Goal: Transaction & Acquisition: Purchase product/service

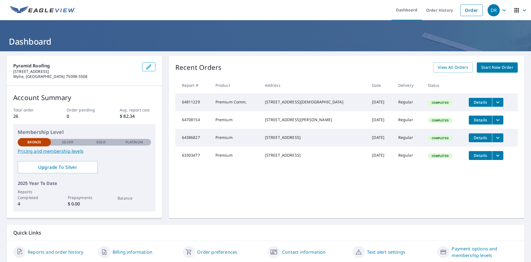
click at [62, 139] on div "Silver" at bounding box center [67, 142] width 33 height 7
click at [64, 141] on p "Silver" at bounding box center [68, 142] width 12 height 5
click at [59, 152] on link "Pricing and membership levels" at bounding box center [84, 151] width 133 height 7
click at [507, 65] on span "Start New Order" at bounding box center [498, 67] width 32 height 7
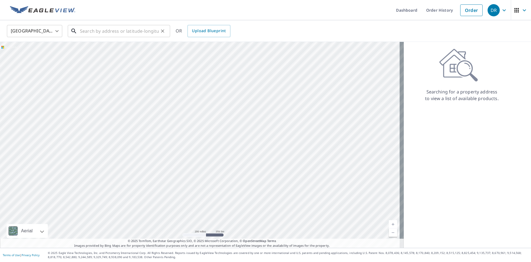
click at [83, 28] on input "text" at bounding box center [119, 31] width 79 height 16
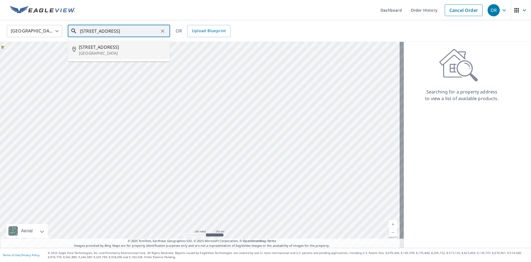
click at [102, 46] on span "[STREET_ADDRESS]" at bounding box center [122, 47] width 87 height 7
type input "[STREET_ADDRESS]"
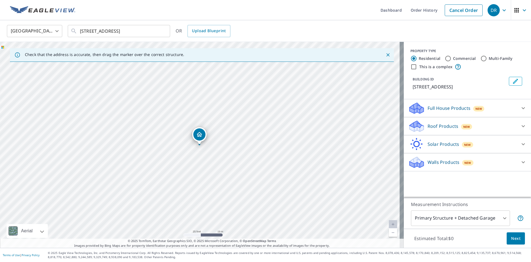
click at [204, 152] on div "[STREET_ADDRESS]" at bounding box center [202, 145] width 404 height 206
click at [493, 219] on body "DR DR Dashboard Order History Cancel Order DR [GEOGRAPHIC_DATA] [GEOGRAPHIC_DAT…" at bounding box center [265, 131] width 531 height 262
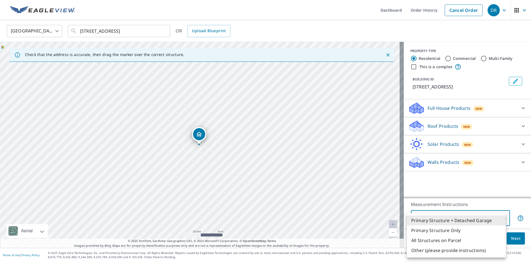
click at [459, 230] on li "Primary Structure Only" at bounding box center [456, 230] width 99 height 10
type input "2"
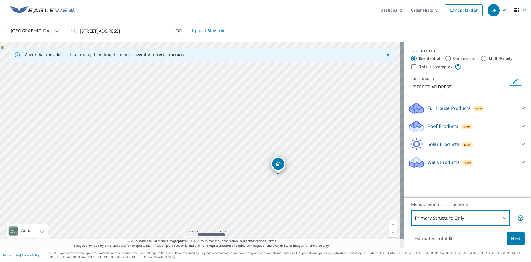
click at [500, 126] on div "Roof Products New" at bounding box center [463, 126] width 109 height 13
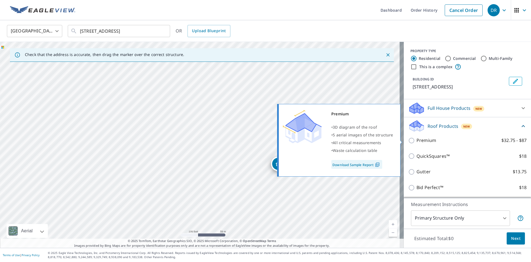
click at [417, 141] on p "Premium" at bounding box center [427, 140] width 20 height 7
click at [413, 141] on input "Premium $32.75 - $87" at bounding box center [413, 140] width 8 height 7
checkbox input "true"
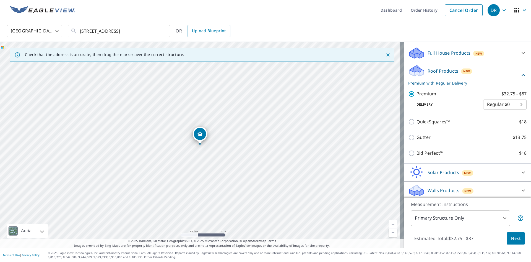
scroll to position [57, 0]
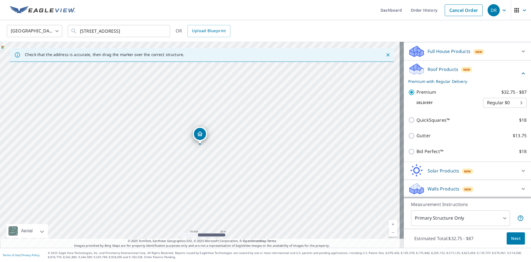
click at [428, 52] on p "Full House Products" at bounding box center [449, 51] width 43 height 7
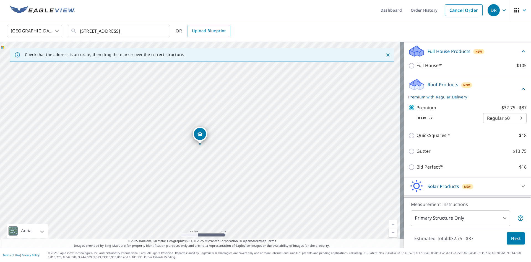
click at [436, 47] on div "Full House Products New" at bounding box center [465, 51] width 112 height 13
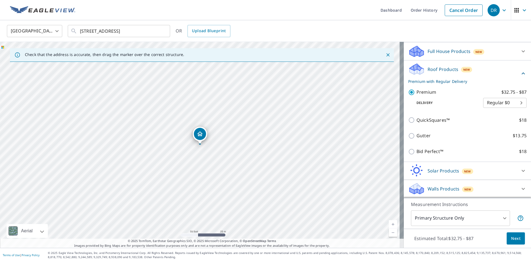
click at [518, 242] on button "Next" at bounding box center [516, 238] width 18 height 12
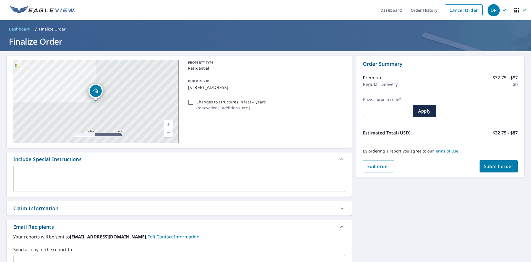
click at [497, 164] on span "Submit order" at bounding box center [499, 166] width 30 height 6
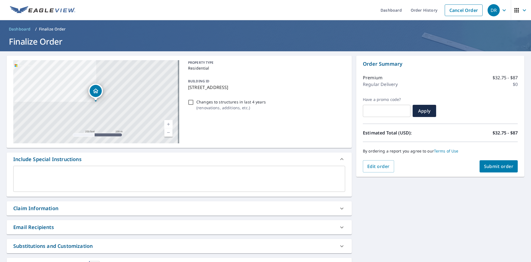
click at [497, 166] on span "Submit order" at bounding box center [499, 166] width 30 height 6
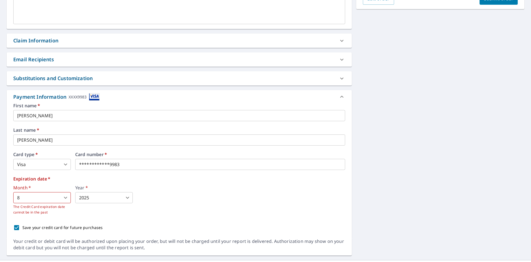
scroll to position [180, 0]
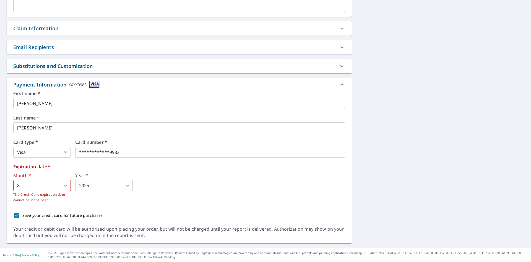
click at [23, 187] on body "DR DR Dashboard Order History Cancel Order DR Dashboard / Finalize Order Finali…" at bounding box center [265, 131] width 531 height 262
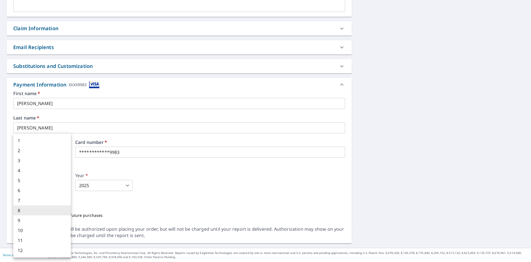
click at [20, 251] on li "12" at bounding box center [42, 250] width 58 height 10
type input "12"
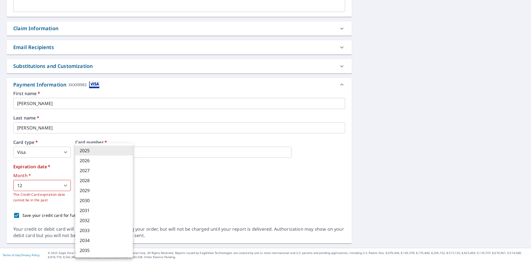
click at [112, 187] on body "DR DR Dashboard Order History Cancel Order DR Dashboard / Finalize Order Finali…" at bounding box center [265, 131] width 531 height 262
click at [89, 190] on li "2029" at bounding box center [104, 190] width 58 height 10
type input "2029"
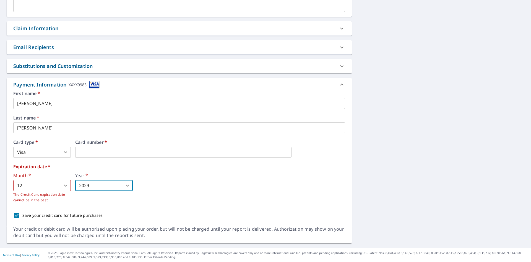
click at [189, 193] on div "Month   * 12 12 ​ The Credit Card expiration date cannot be in the past Year   …" at bounding box center [179, 188] width 332 height 30
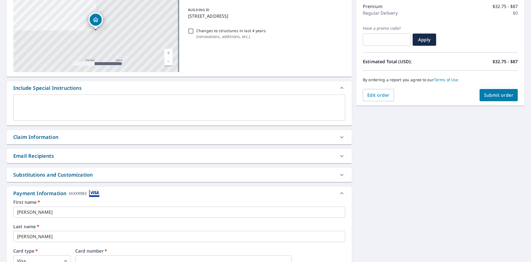
scroll to position [69, 0]
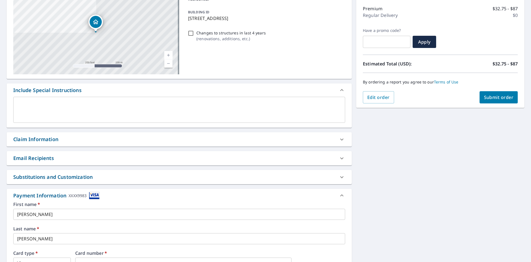
click at [491, 95] on span "Submit order" at bounding box center [499, 97] width 30 height 6
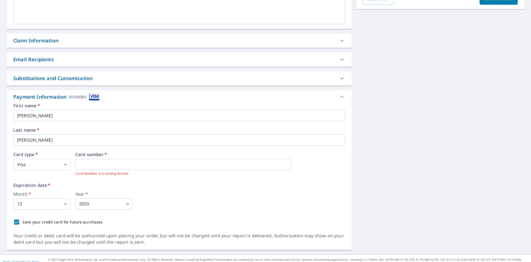
scroll to position [174, 0]
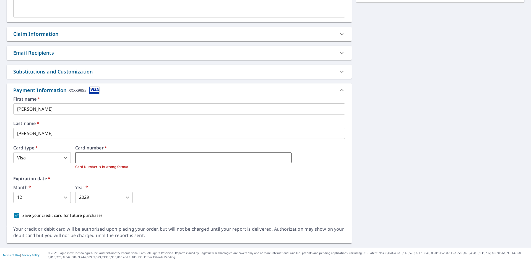
click at [89, 154] on iframe at bounding box center [183, 157] width 216 height 11
click at [152, 140] on div "First name   * [PERSON_NAME] ​ Last name   * [PERSON_NAME] ​ Card type   * Visa…" at bounding box center [179, 159] width 332 height 124
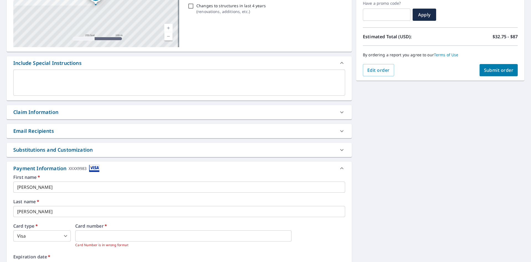
scroll to position [91, 0]
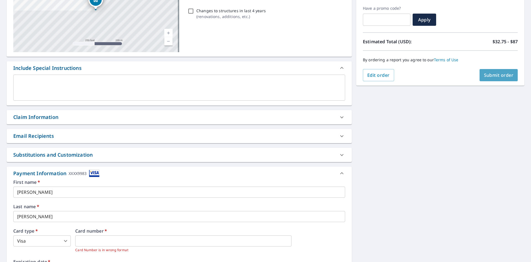
click at [488, 77] on span "Submit order" at bounding box center [499, 75] width 30 height 6
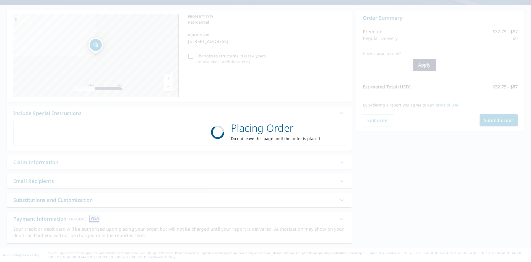
scroll to position [46, 0]
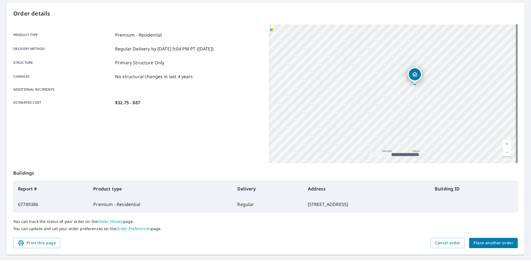
scroll to position [64, 0]
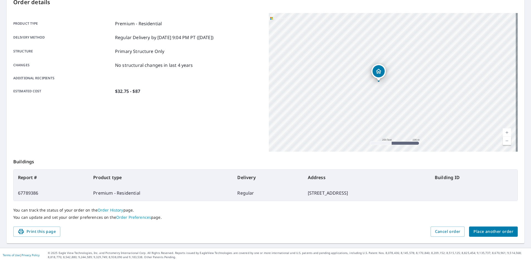
drag, startPoint x: 388, startPoint y: 88, endPoint x: 364, endPoint y: 99, distance: 25.9
click at [352, 100] on div "[STREET_ADDRESS]" at bounding box center [393, 82] width 249 height 138
drag, startPoint x: 426, startPoint y: 68, endPoint x: 414, endPoint y: 86, distance: 21.7
click at [414, 86] on div "[STREET_ADDRESS]" at bounding box center [393, 82] width 249 height 138
drag, startPoint x: 419, startPoint y: 82, endPoint x: 420, endPoint y: 91, distance: 8.3
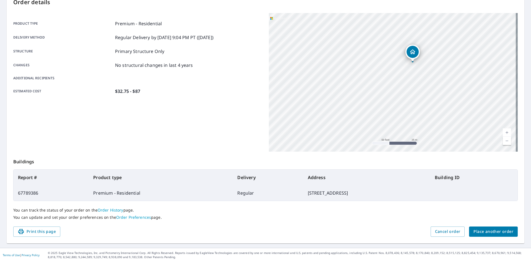
click at [420, 91] on div "[STREET_ADDRESS]" at bounding box center [393, 82] width 249 height 138
drag, startPoint x: 383, startPoint y: 73, endPoint x: 384, endPoint y: 103, distance: 30.8
click at [384, 103] on div "[STREET_ADDRESS]" at bounding box center [393, 82] width 249 height 138
